Goal: Task Accomplishment & Management: Use online tool/utility

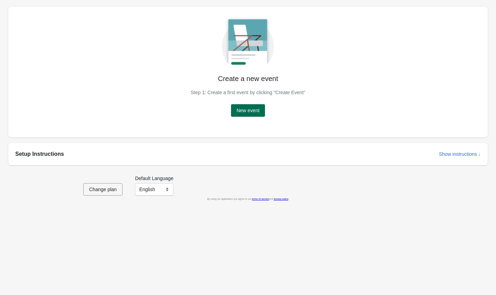
click at [261, 109] on button "New event" at bounding box center [248, 110] width 34 height 12
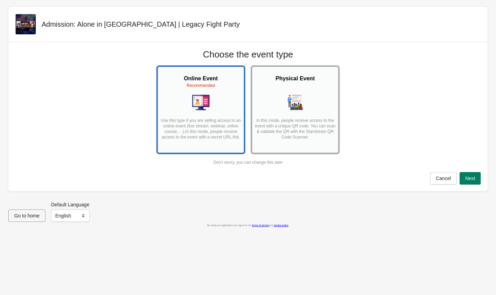
click at [301, 95] on img at bounding box center [294, 102] width 17 height 17
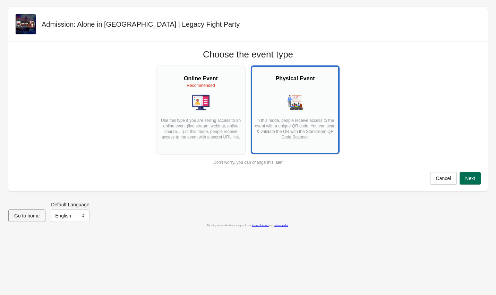
click at [470, 178] on span "Next" at bounding box center [470, 179] width 10 height 6
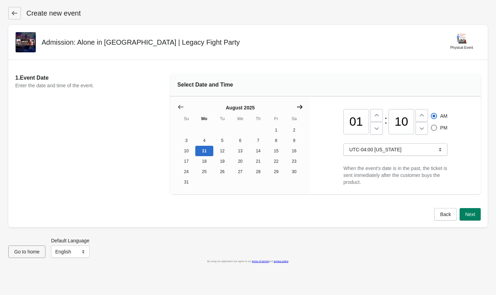
click at [300, 106] on icon "Show next month, September 2025" at bounding box center [299, 107] width 7 height 7
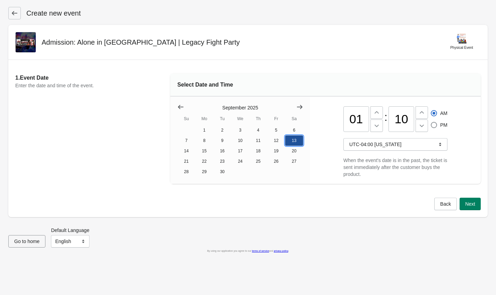
click at [296, 142] on button "13" at bounding box center [294, 141] width 18 height 10
click at [365, 118] on input "01" at bounding box center [356, 119] width 26 height 26
type input "08"
click at [434, 127] on span at bounding box center [434, 125] width 6 height 6
click at [431, 122] on input "PM" at bounding box center [431, 122] width 0 height 0
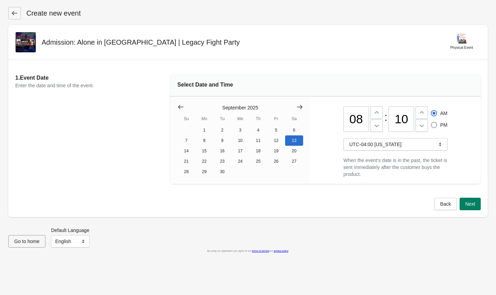
radio input "true"
radio input "false"
click at [407, 122] on input "10" at bounding box center [401, 119] width 26 height 26
type input "00"
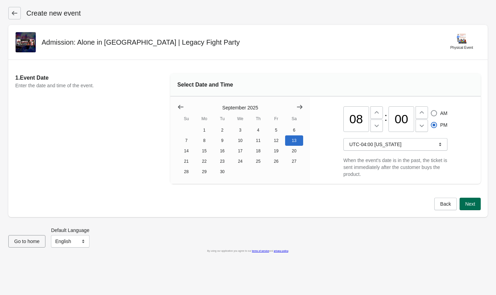
click at [472, 206] on span "Next" at bounding box center [470, 204] width 10 height 6
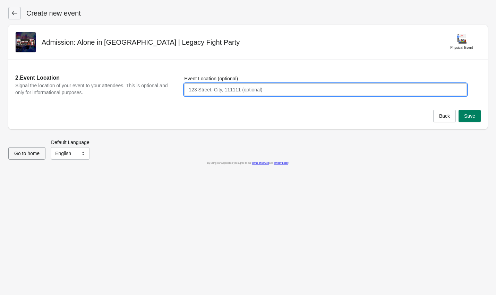
click at [205, 92] on input "Event Location (optional)" at bounding box center [325, 90] width 283 height 12
type input "T"
type input "[STREET_ADDRESS][US_STATE]"
click at [468, 115] on span "Save" at bounding box center [469, 116] width 11 height 6
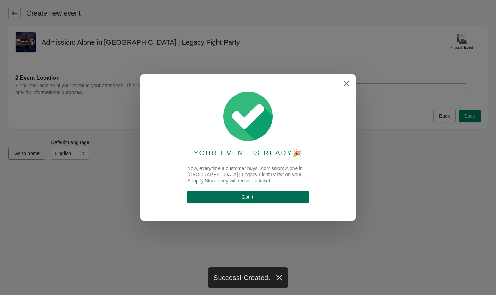
click at [245, 191] on button "Got it !" at bounding box center [247, 197] width 121 height 12
select select "physical"
select select "US"
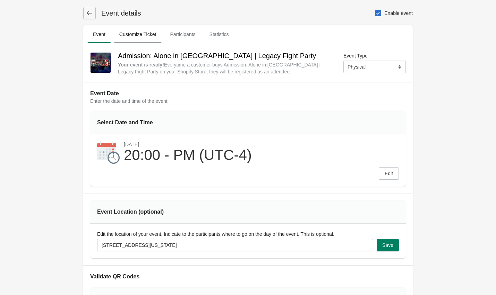
click at [145, 37] on span "Customize Ticket" at bounding box center [138, 34] width 48 height 12
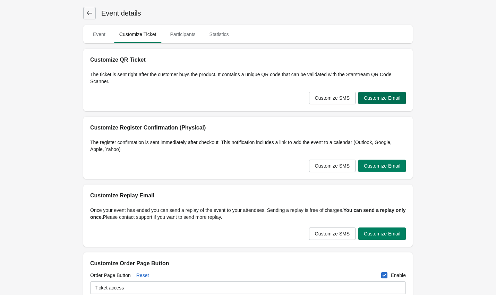
click at [381, 97] on span "Customize Email" at bounding box center [382, 98] width 36 height 6
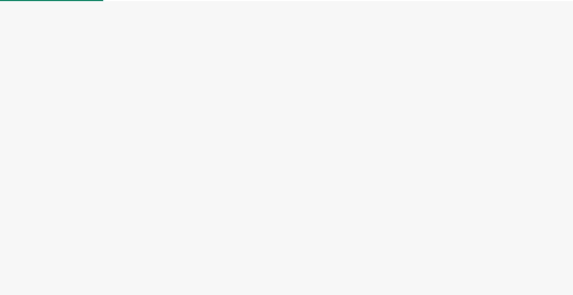
select select "physical"
select select "US"
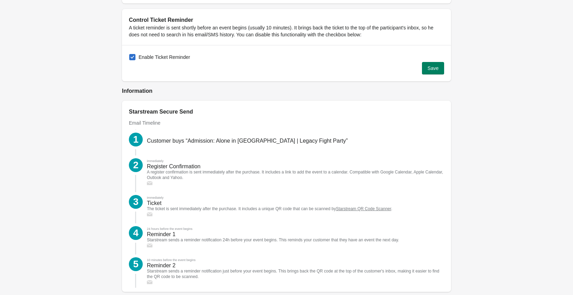
scroll to position [792, 0]
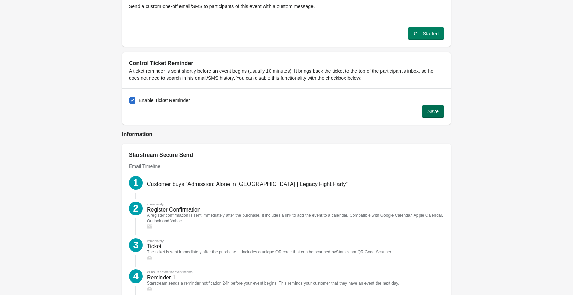
click at [434, 115] on button "Save" at bounding box center [433, 111] width 22 height 12
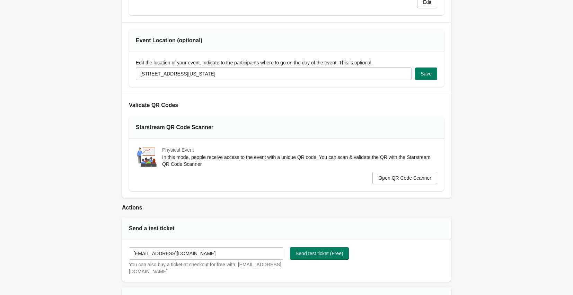
scroll to position [0, 0]
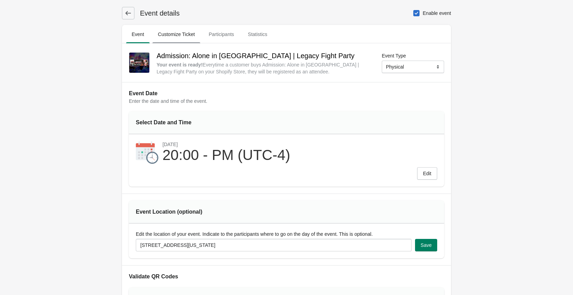
click at [176, 34] on span "Customize Ticket" at bounding box center [177, 34] width 48 height 12
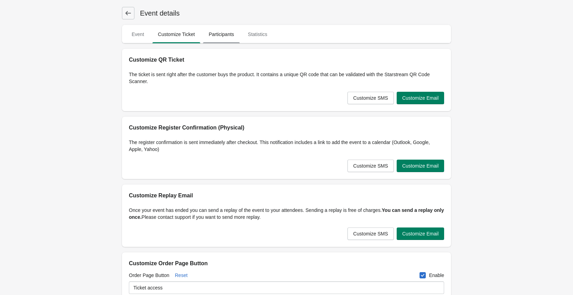
click at [217, 34] on span "Participants" at bounding box center [221, 34] width 36 height 12
select select "US"
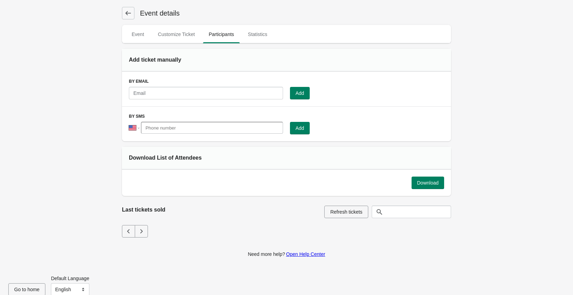
scroll to position [0, 0]
click at [257, 34] on span "Statistics" at bounding box center [258, 34] width 31 height 12
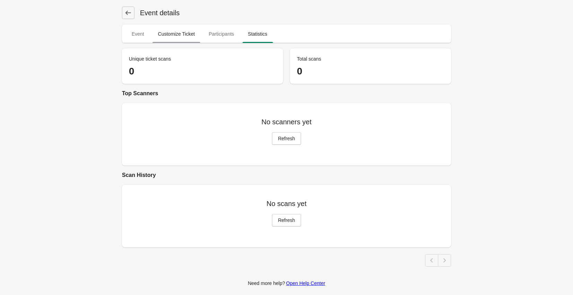
click at [175, 34] on span "Customize Ticket" at bounding box center [177, 34] width 48 height 12
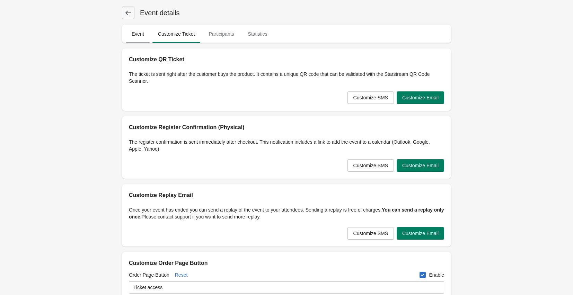
click at [141, 35] on span "Event" at bounding box center [138, 34] width 24 height 12
select select "physical"
select select "US"
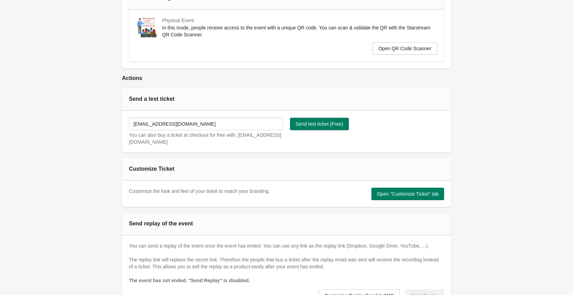
scroll to position [304, 0]
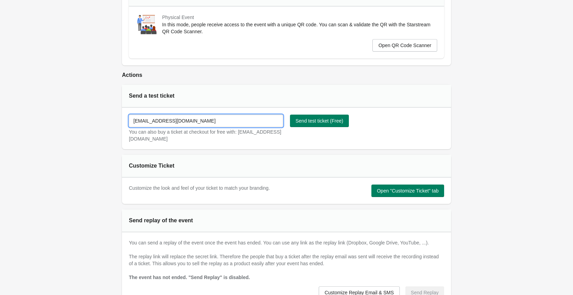
click at [206, 125] on input "[EMAIL_ADDRESS][DOMAIN_NAME]" at bounding box center [206, 121] width 154 height 12
type input "j"
type input "[EMAIL_ADDRESS][DOMAIN_NAME]"
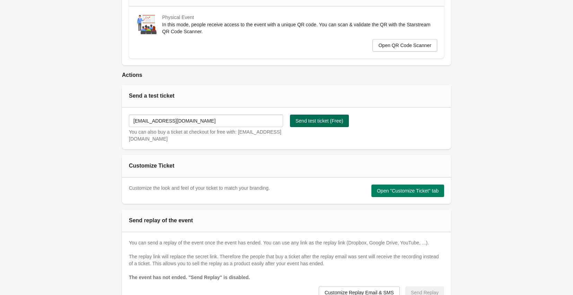
click at [316, 117] on button "Send test ticket (Free)" at bounding box center [319, 121] width 59 height 12
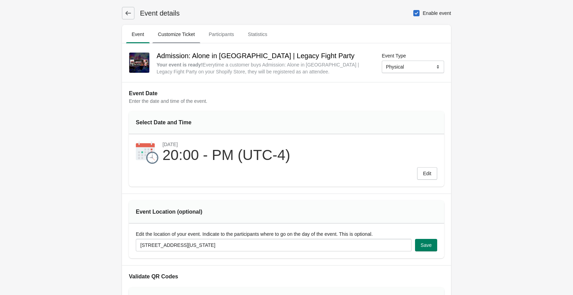
click at [173, 36] on span "Customize Ticket" at bounding box center [177, 34] width 48 height 12
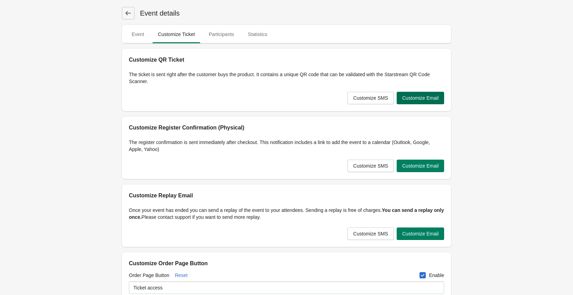
click at [429, 98] on span "Customize Email" at bounding box center [421, 98] width 36 height 6
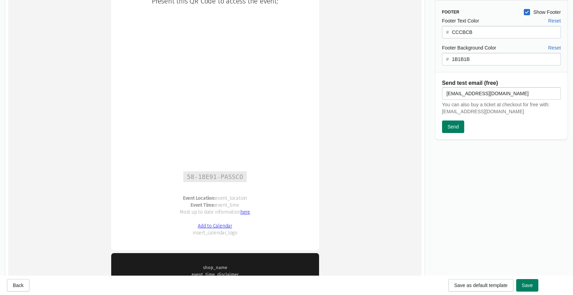
scroll to position [259, 0]
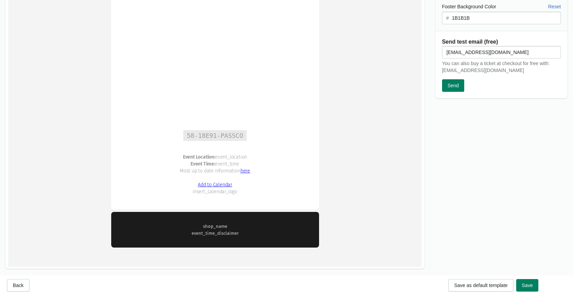
click at [286, 139] on td "58-18E91-PASSCO" at bounding box center [215, 136] width 180 height 10
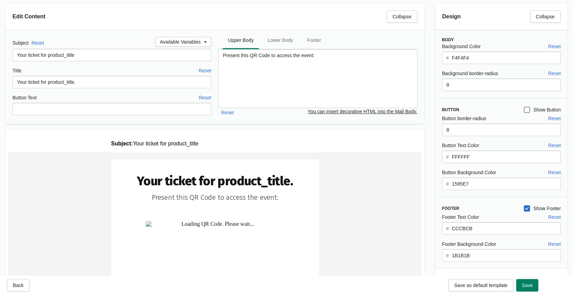
scroll to position [19, 0]
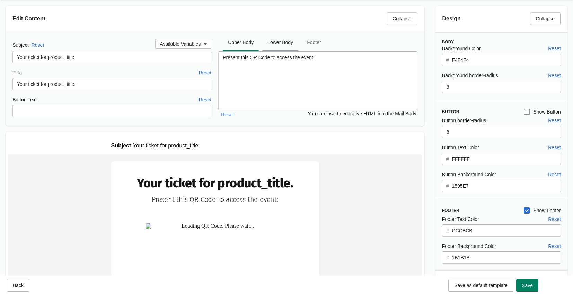
click at [282, 46] on span "Lower Body" at bounding box center [280, 42] width 37 height 12
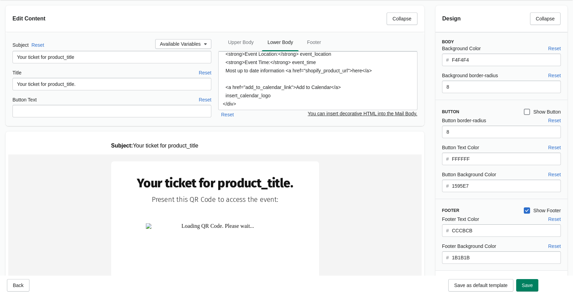
scroll to position [20, 0]
click at [318, 45] on span "Footer" at bounding box center [314, 42] width 25 height 12
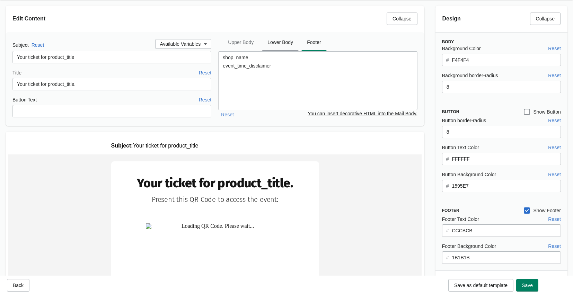
click at [271, 43] on span "Lower Body" at bounding box center [280, 42] width 37 height 12
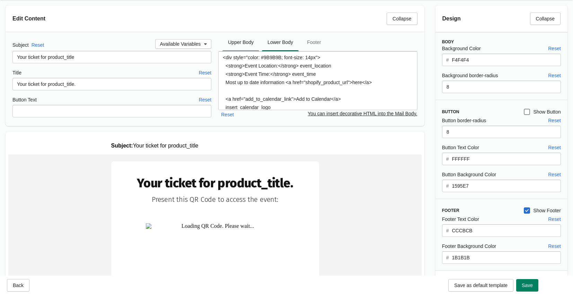
click at [239, 39] on span "Upper Body" at bounding box center [241, 42] width 37 height 12
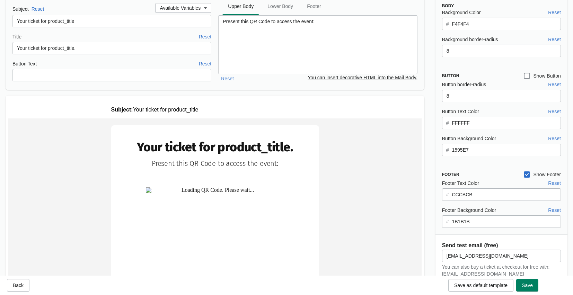
scroll to position [0, 0]
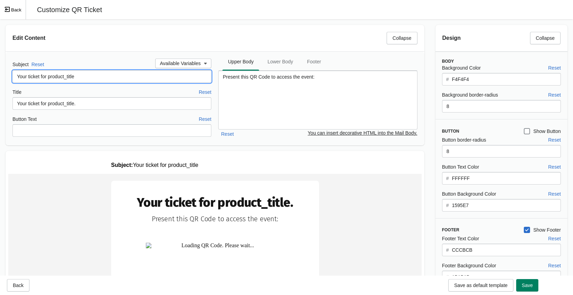
click at [82, 76] on input "Your ticket for product_title" at bounding box center [111, 76] width 199 height 12
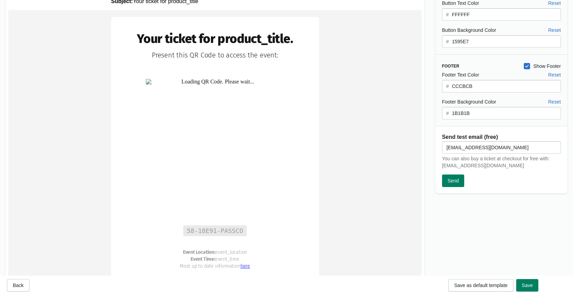
scroll to position [259, 0]
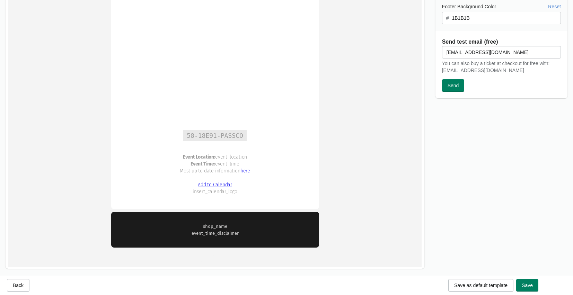
click at [246, 163] on div "Event Location: event_location Event Time: event_time Most up to date informati…" at bounding box center [215, 171] width 180 height 49
click at [243, 172] on link "here" at bounding box center [246, 171] width 10 height 6
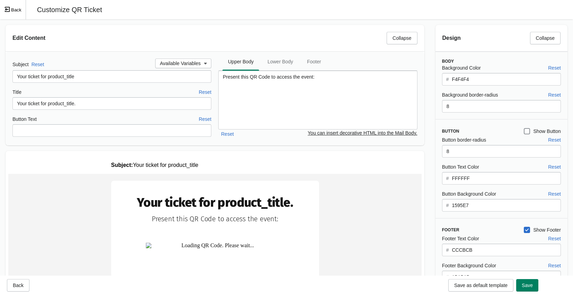
scroll to position [4, 0]
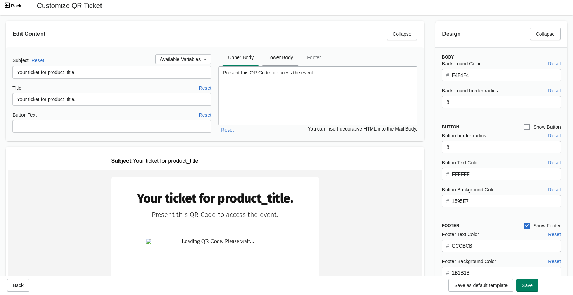
click at [277, 64] on button "Lower Body" at bounding box center [281, 58] width 40 height 18
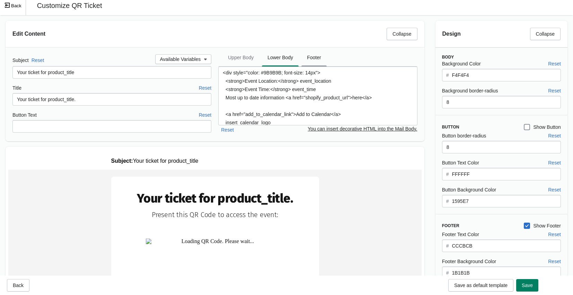
click at [317, 58] on span "Footer" at bounding box center [314, 57] width 25 height 12
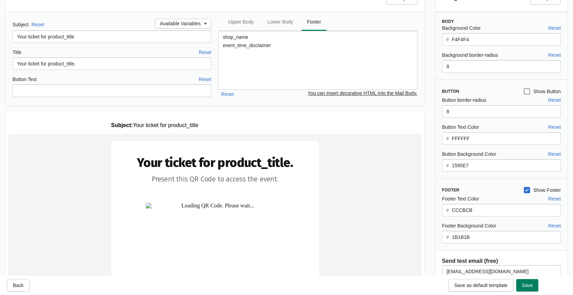
scroll to position [0, 0]
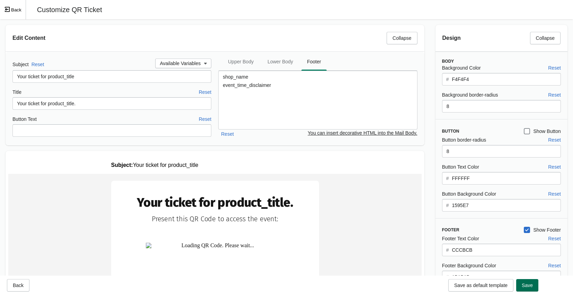
click at [495, 283] on span "Save" at bounding box center [527, 286] width 11 height 6
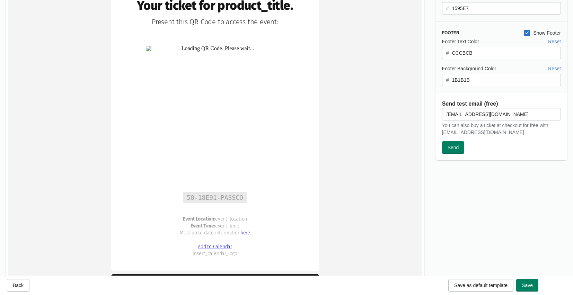
scroll to position [259, 0]
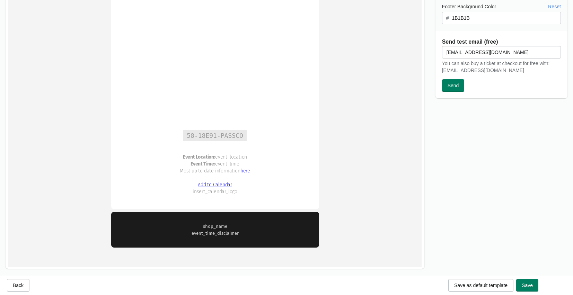
click at [495, 282] on button "Save" at bounding box center [528, 285] width 22 height 12
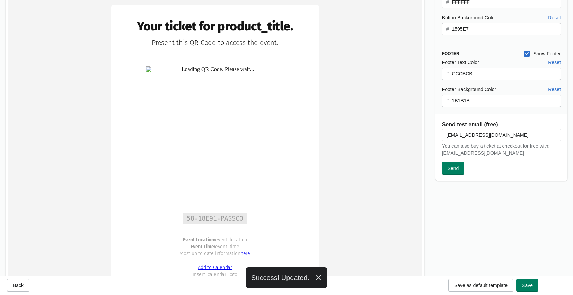
scroll to position [0, 0]
